Goal: Check status: Check status

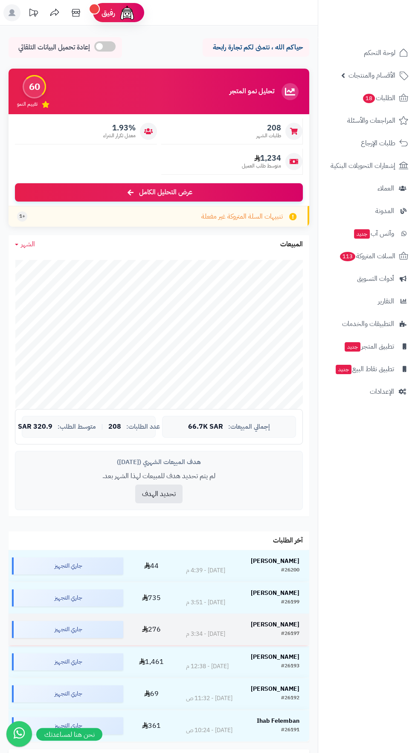
click at [294, 628] on strong "[PERSON_NAME]" at bounding box center [275, 624] width 49 height 9
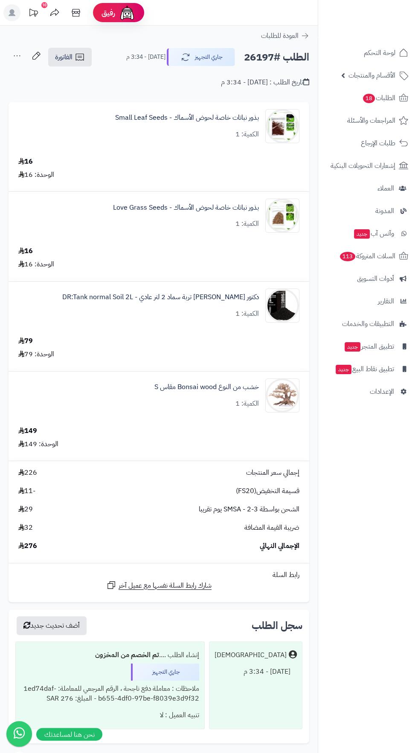
click at [354, 35] on div at bounding box center [368, 18] width 100 height 37
click at [372, 56] on span "لوحة التحكم" at bounding box center [379, 53] width 31 height 12
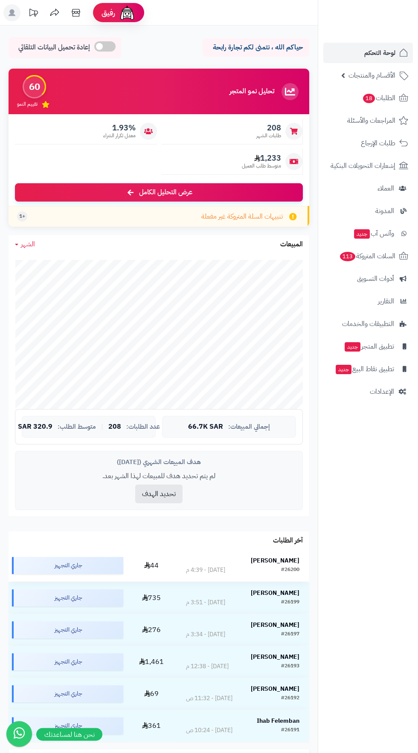
click at [286, 559] on strong "Lala Atamimi" at bounding box center [275, 560] width 49 height 9
